Goal: Task Accomplishment & Management: Manage account settings

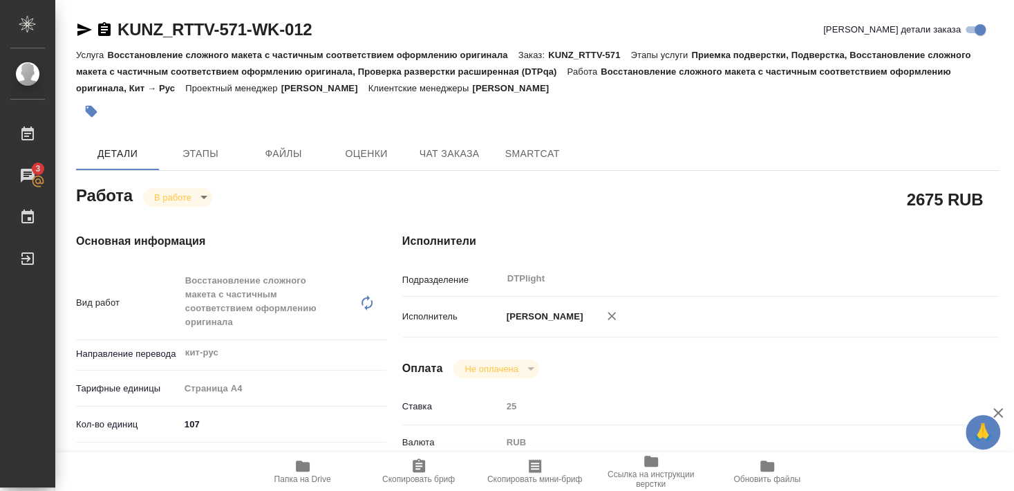
scroll to position [395, 0]
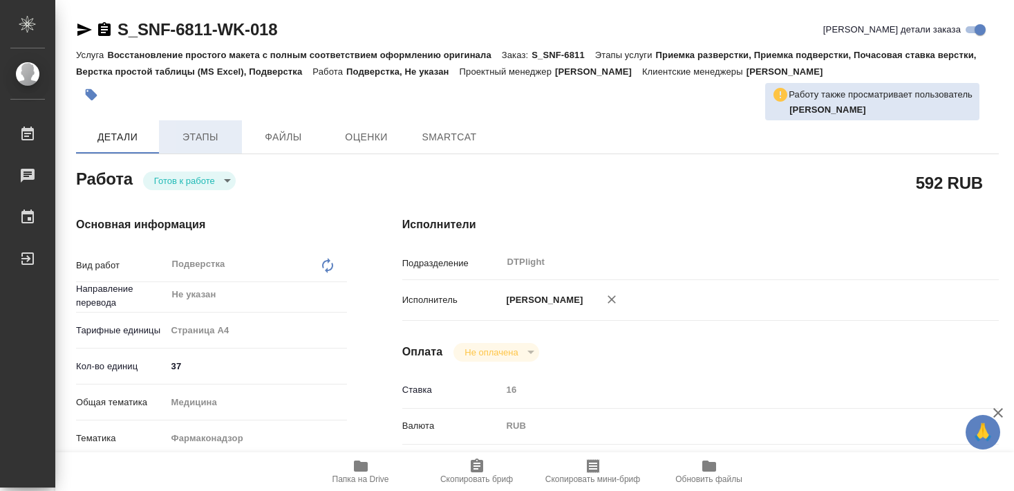
type textarea "x"
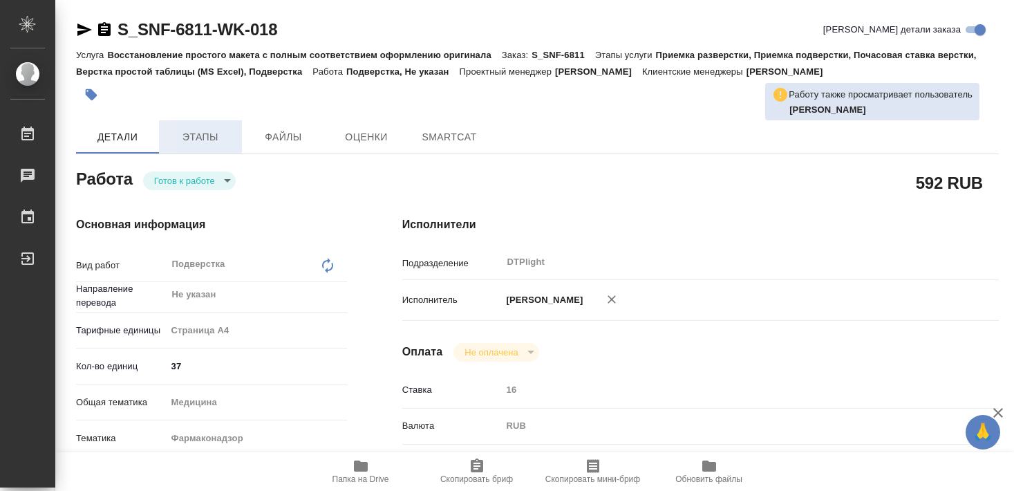
type textarea "x"
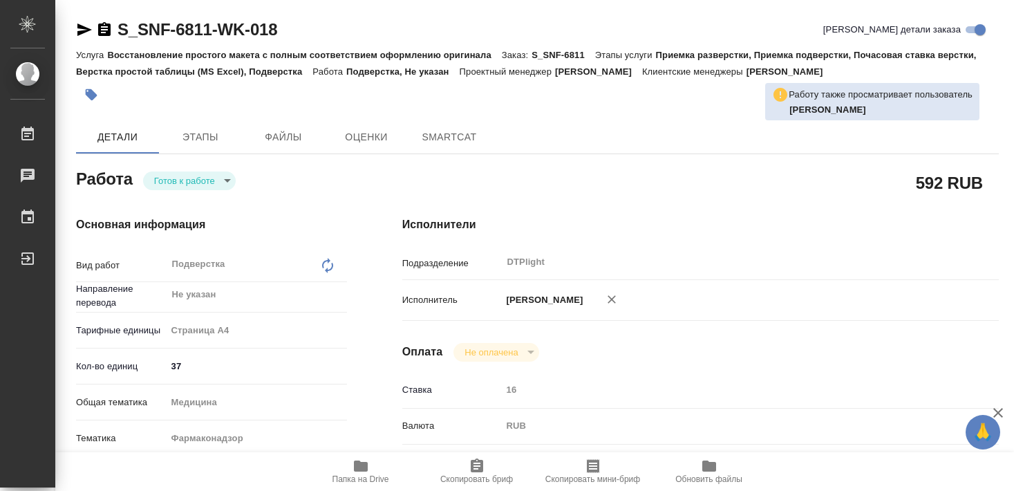
type textarea "x"
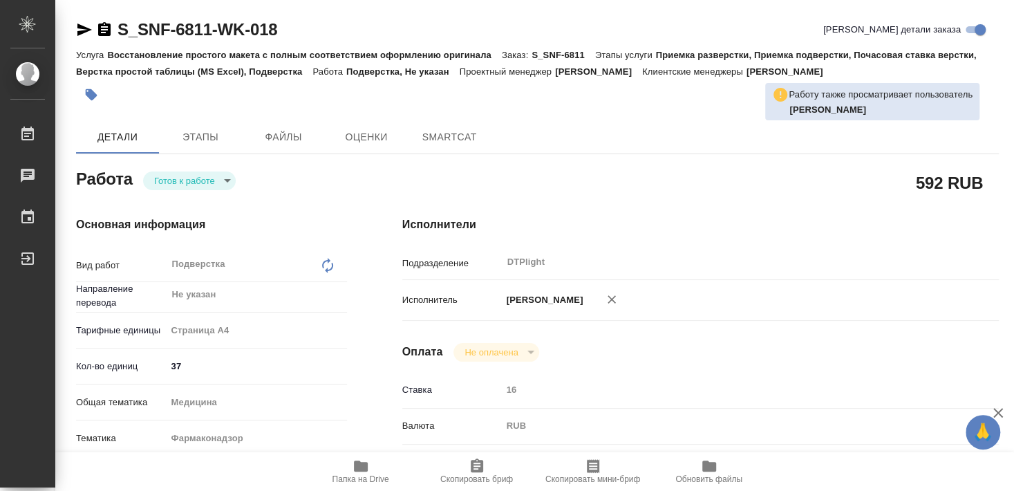
type textarea "x"
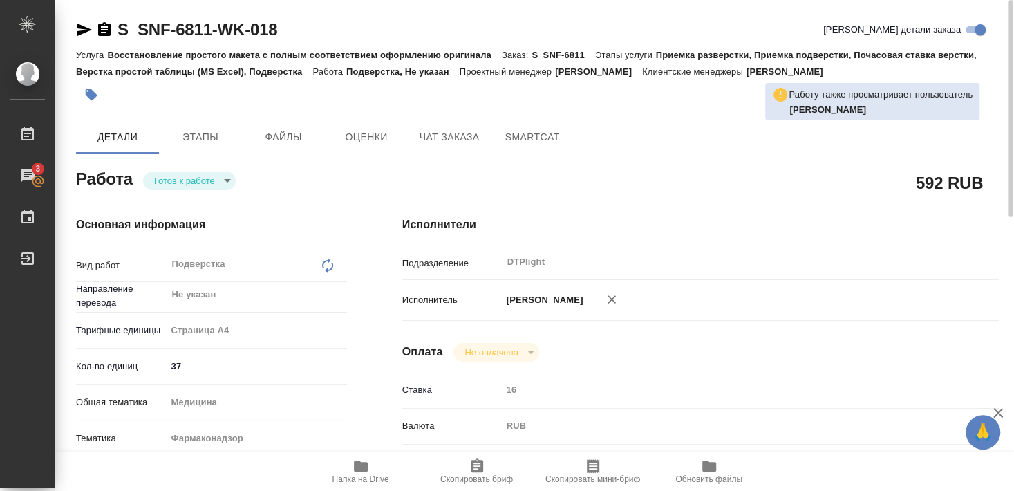
drag, startPoint x: 182, startPoint y: 168, endPoint x: 182, endPoint y: 176, distance: 8.3
click at [182, 169] on div "[PERSON_NAME] к работе readyForWork" at bounding box center [211, 177] width 271 height 25
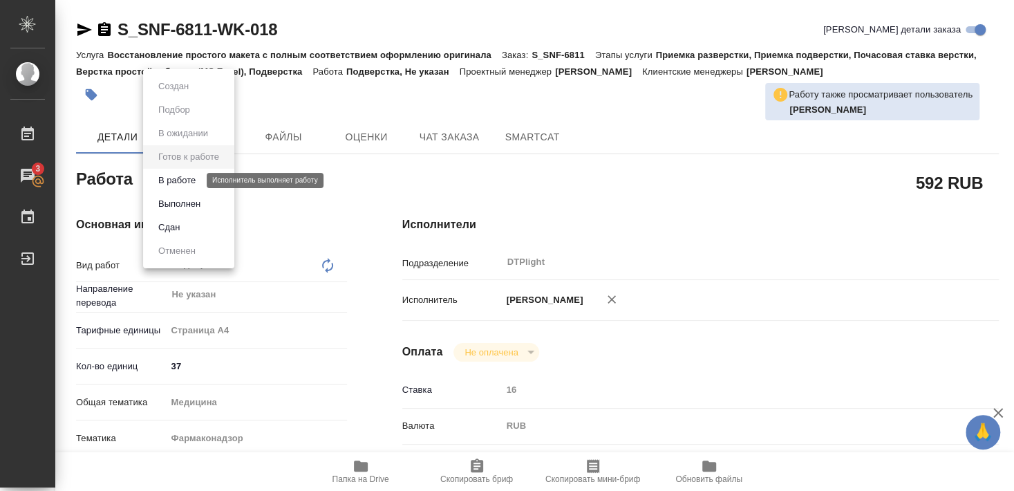
click at [181, 179] on button "В работе" at bounding box center [177, 180] width 46 height 15
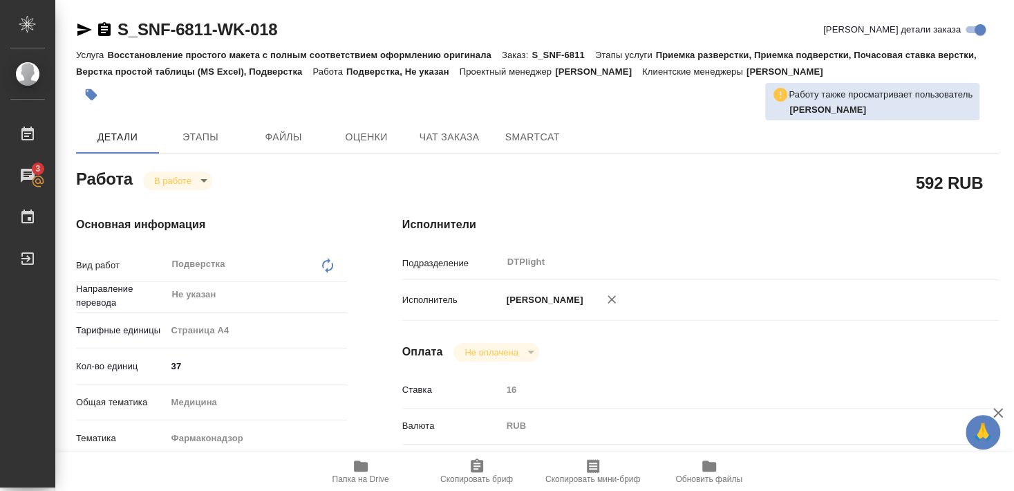
type textarea "x"
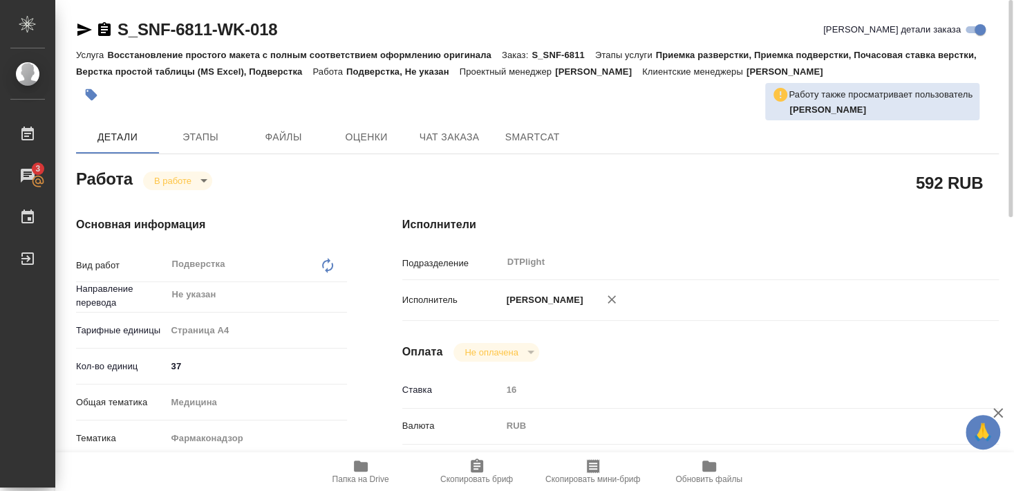
type textarea "x"
